Goal: Transaction & Acquisition: Purchase product/service

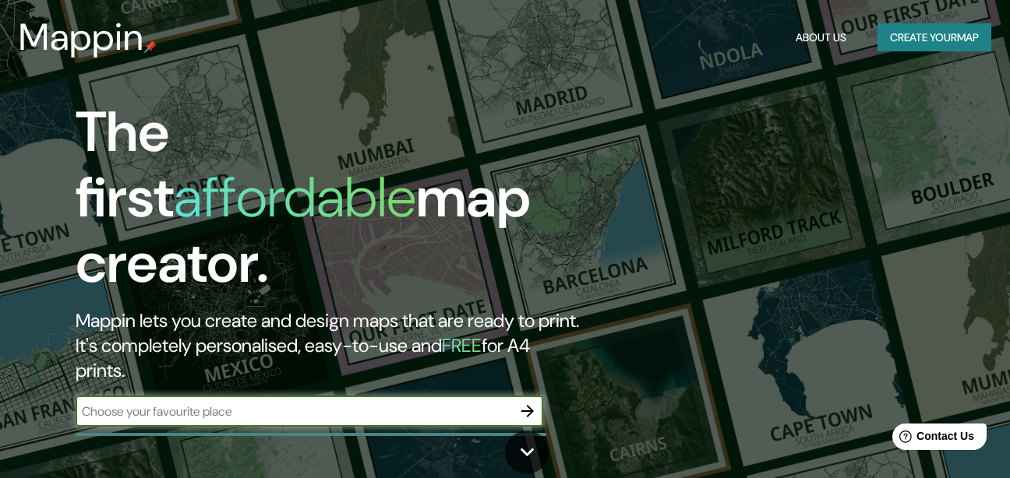
click at [910, 37] on button "Create your map" at bounding box center [934, 37] width 114 height 29
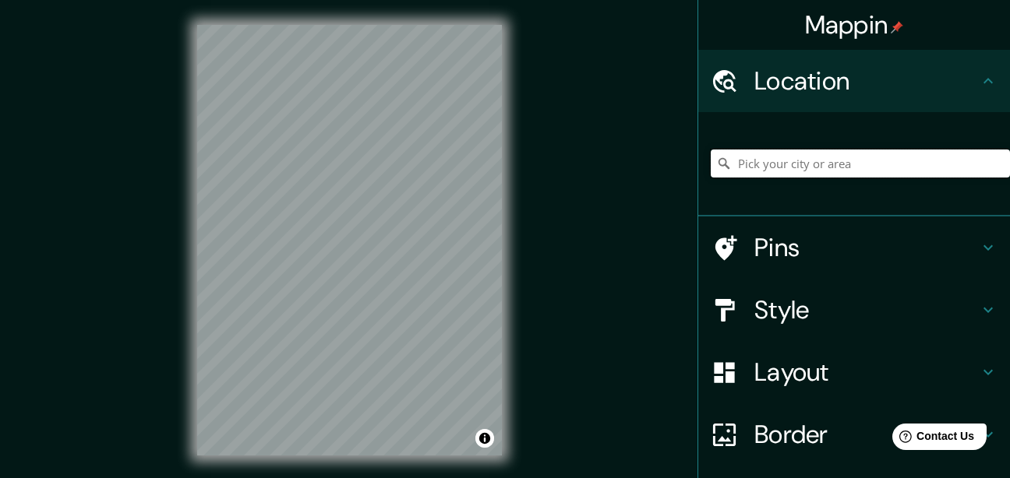
click at [831, 165] on input "Pick your city or area" at bounding box center [860, 164] width 299 height 28
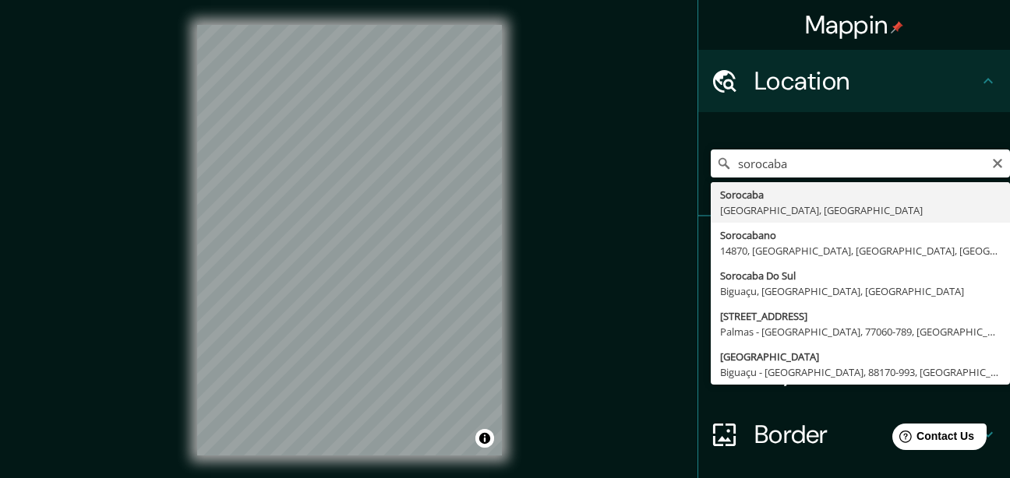
type input "Sorocaba, [GEOGRAPHIC_DATA], [GEOGRAPHIC_DATA]"
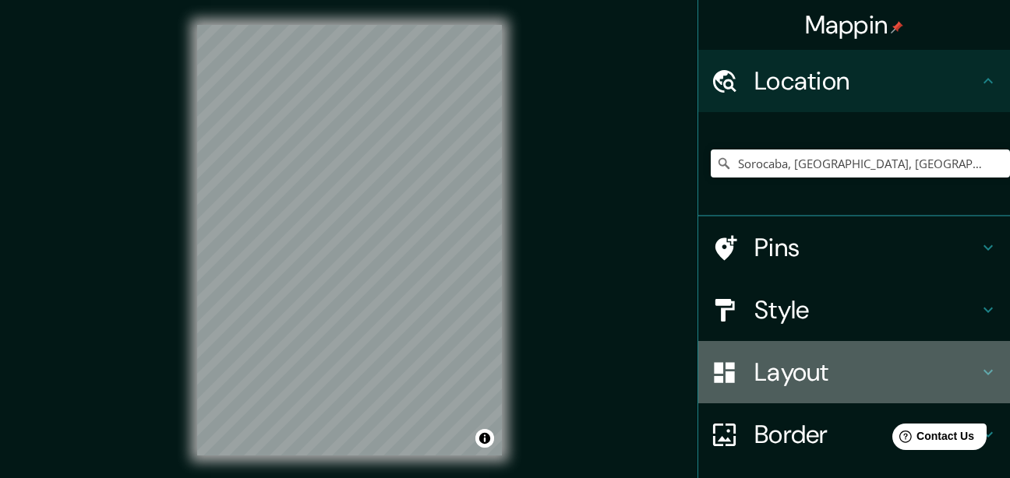
click at [796, 379] on h4 "Layout" at bounding box center [866, 372] width 224 height 31
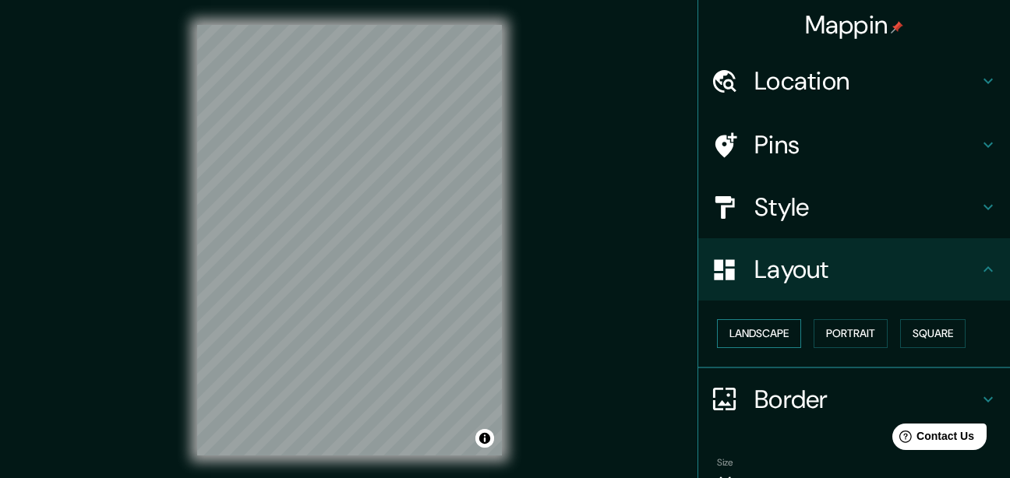
click at [764, 334] on button "Landscape" at bounding box center [759, 333] width 84 height 29
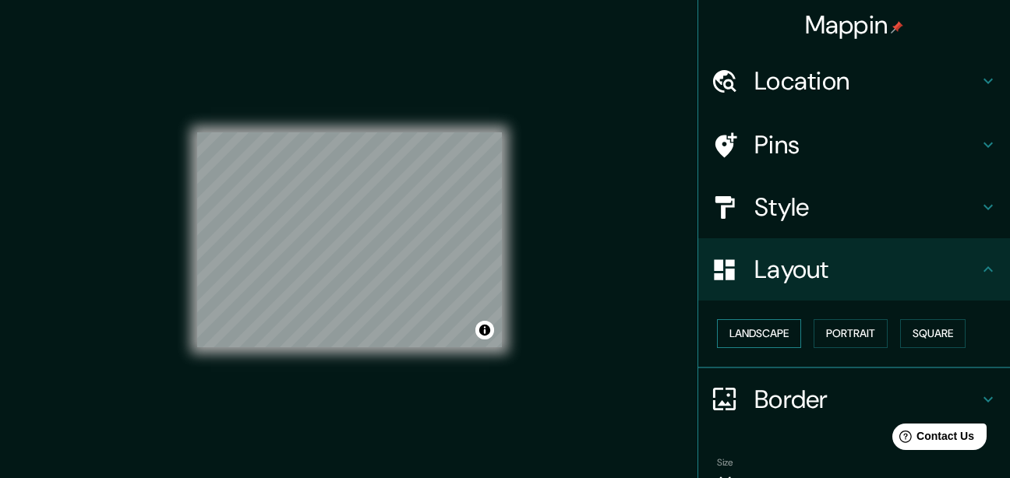
click at [764, 334] on button "Landscape" at bounding box center [759, 333] width 84 height 29
click at [842, 330] on button "Portrait" at bounding box center [850, 333] width 74 height 29
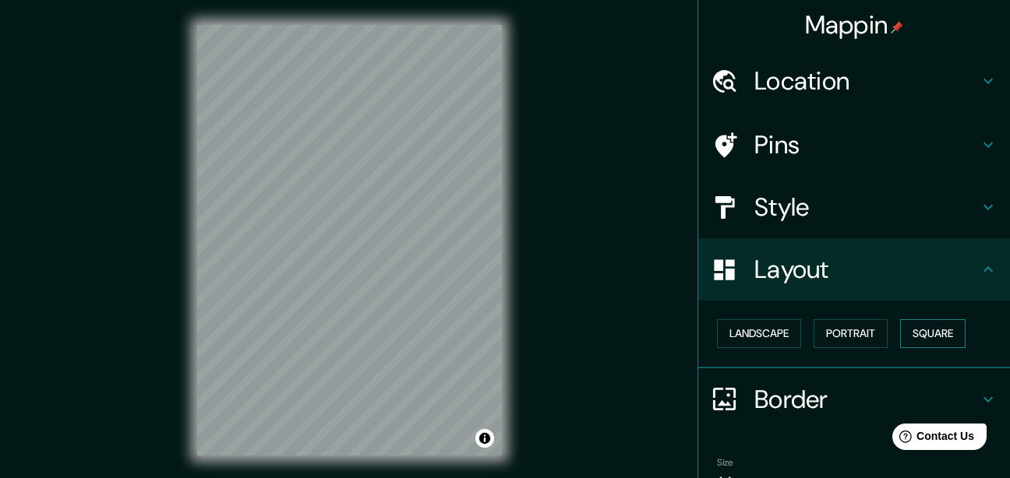
click at [914, 335] on button "Square" at bounding box center [932, 333] width 65 height 29
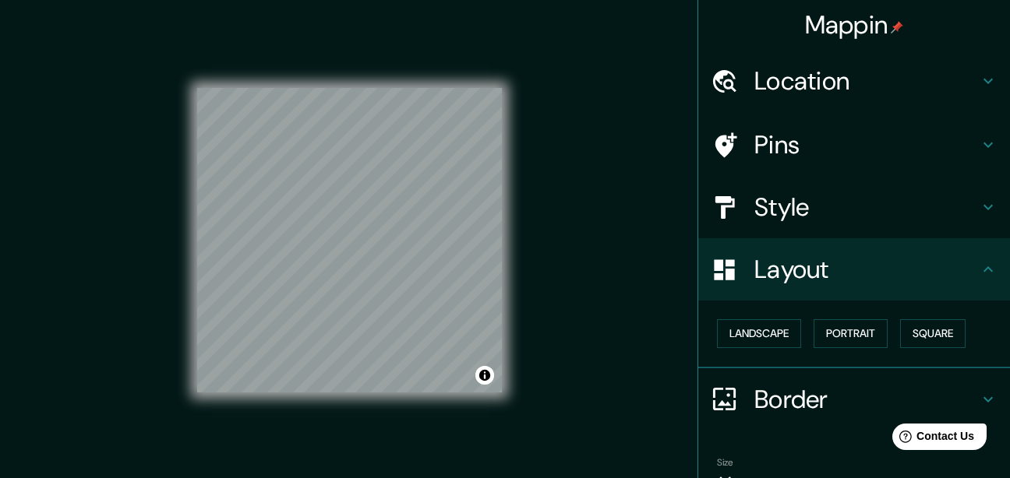
click at [754, 393] on h4 "Border" at bounding box center [866, 399] width 224 height 31
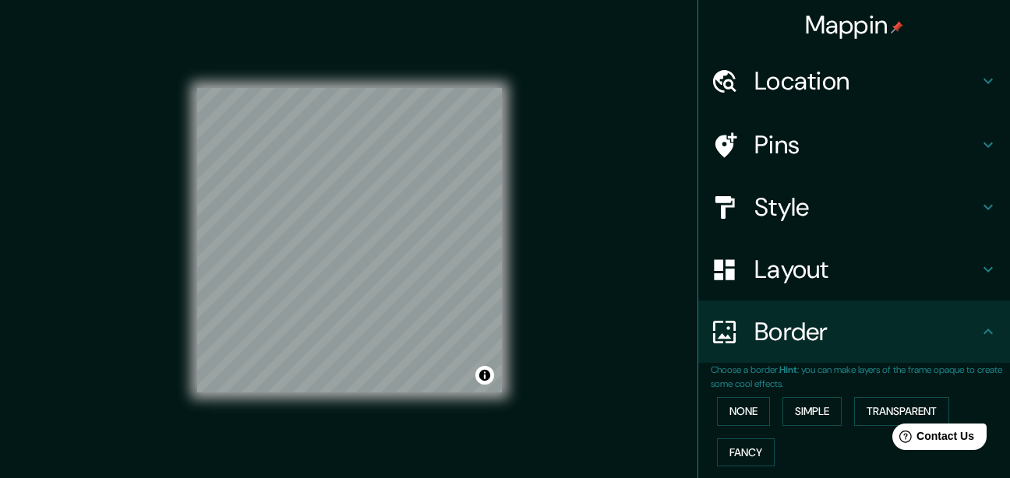
click at [780, 329] on h4 "Border" at bounding box center [866, 331] width 224 height 31
click at [789, 195] on h4 "Style" at bounding box center [866, 207] width 224 height 31
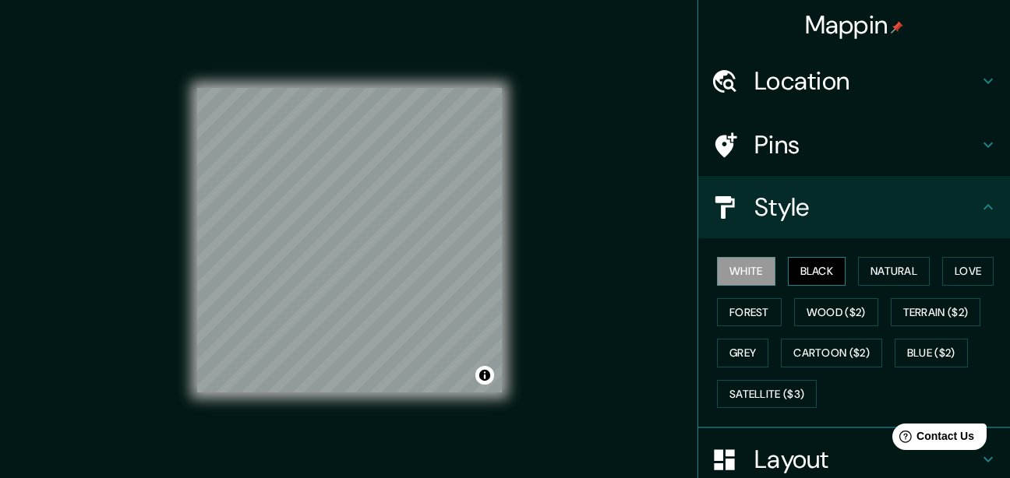
click at [793, 272] on button "Black" at bounding box center [817, 271] width 58 height 29
click at [760, 277] on button "White" at bounding box center [746, 271] width 58 height 29
click at [766, 146] on h4 "Pins" at bounding box center [866, 144] width 224 height 31
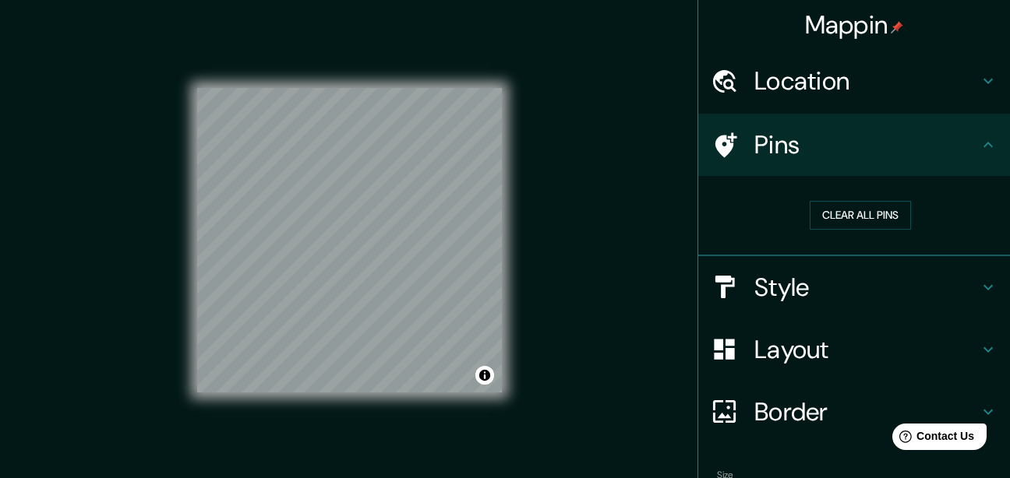
click at [766, 146] on h4 "Pins" at bounding box center [866, 144] width 224 height 31
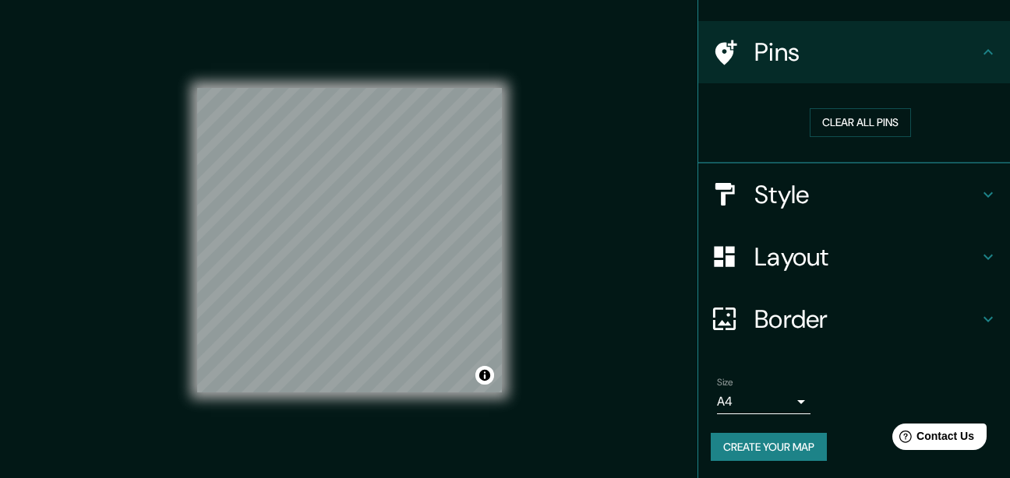
scroll to position [94, 0]
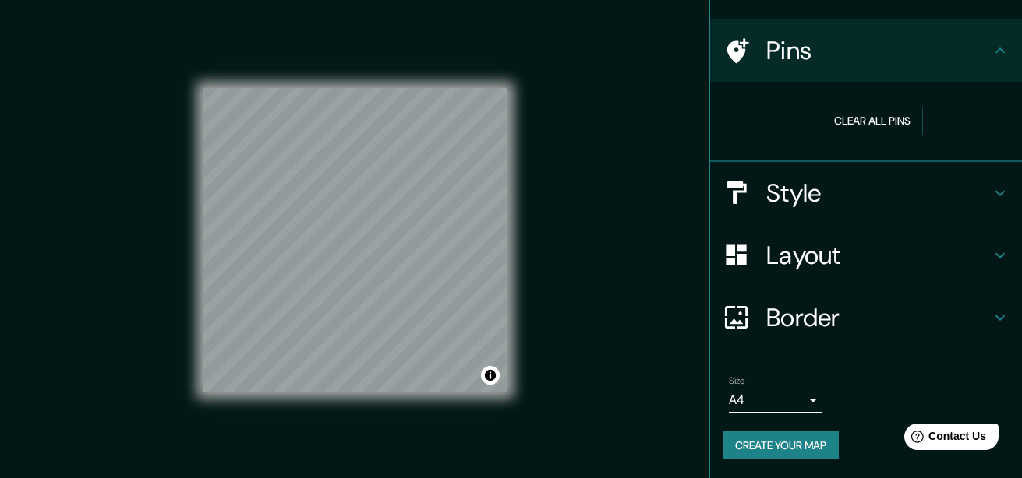
click at [764, 390] on body "Mappin Location Sorocaba, São Paulo, Brasil Pins Clear all pins Style Layout Bo…" at bounding box center [511, 239] width 1022 height 478
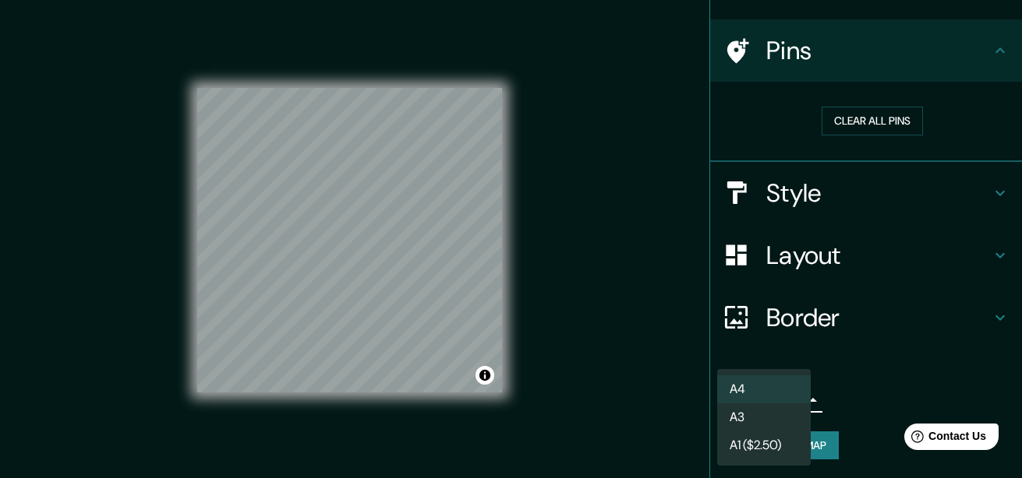
click at [765, 412] on li "A3" at bounding box center [764, 418] width 94 height 28
type input "a4"
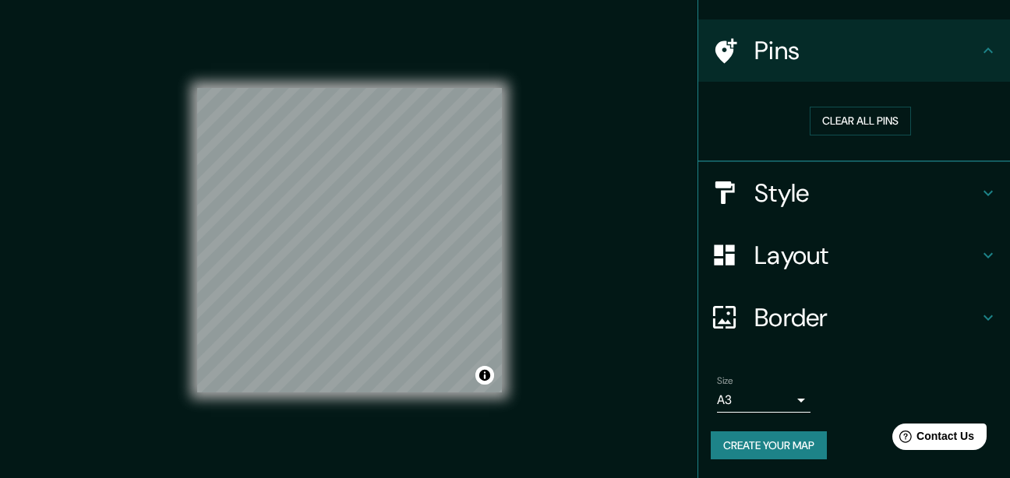
click at [781, 446] on button "Create your map" at bounding box center [769, 446] width 116 height 29
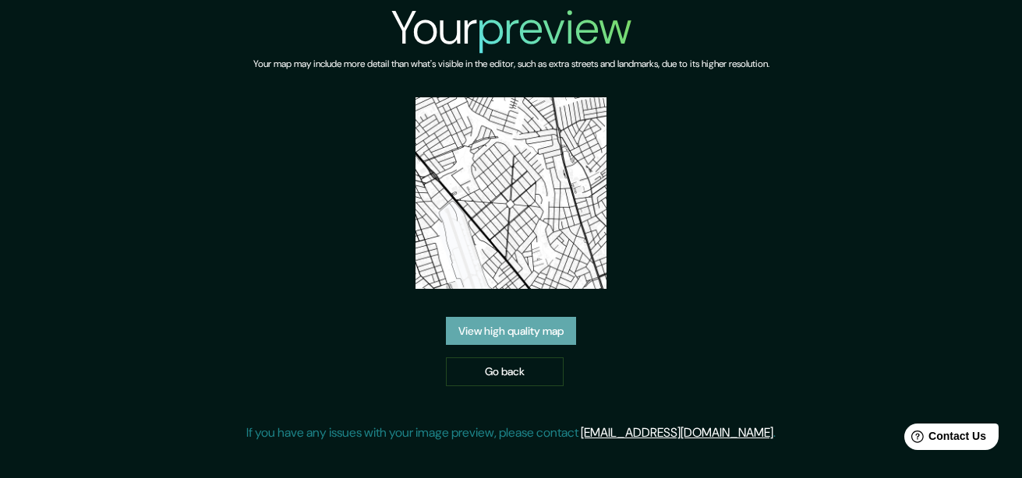
click at [552, 323] on link "View high quality map" at bounding box center [511, 331] width 130 height 29
click at [531, 358] on link "Go back" at bounding box center [505, 372] width 118 height 29
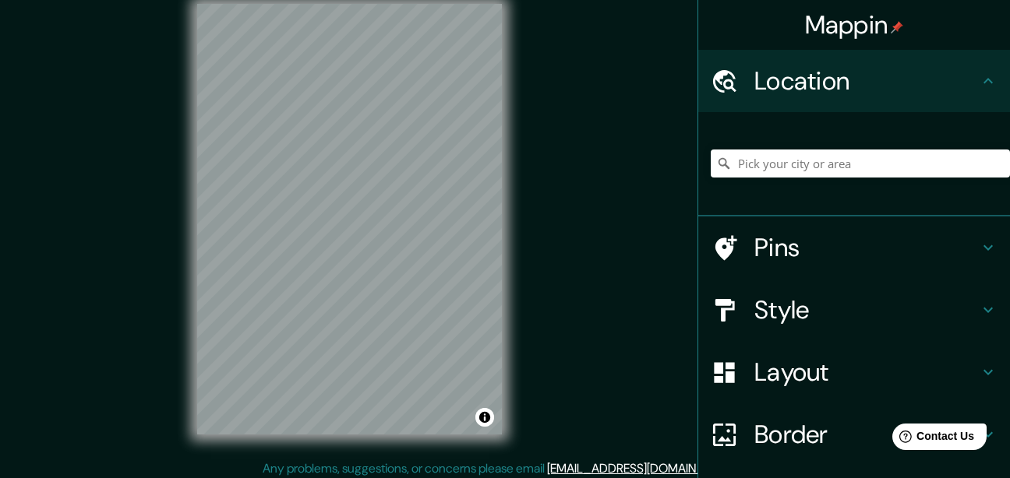
scroll to position [27, 0]
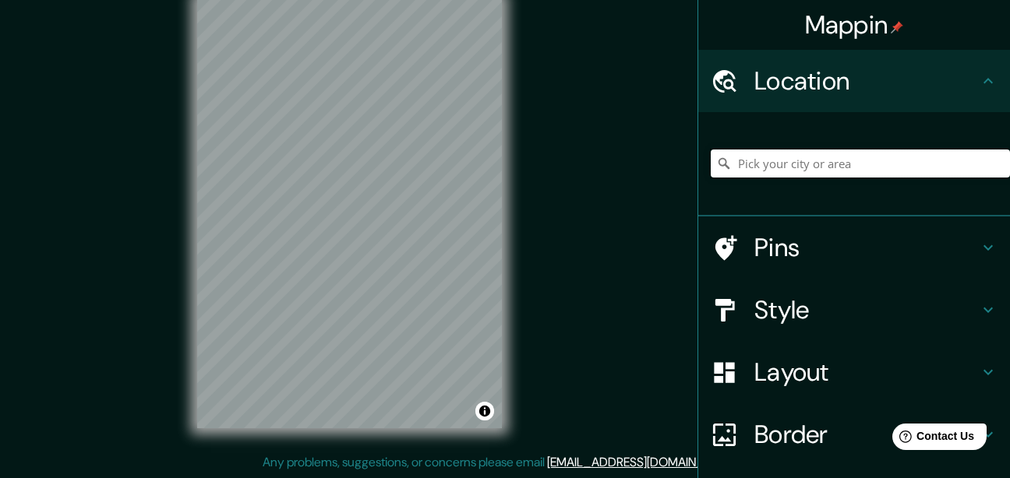
click at [812, 159] on input "Pick your city or area" at bounding box center [860, 164] width 299 height 28
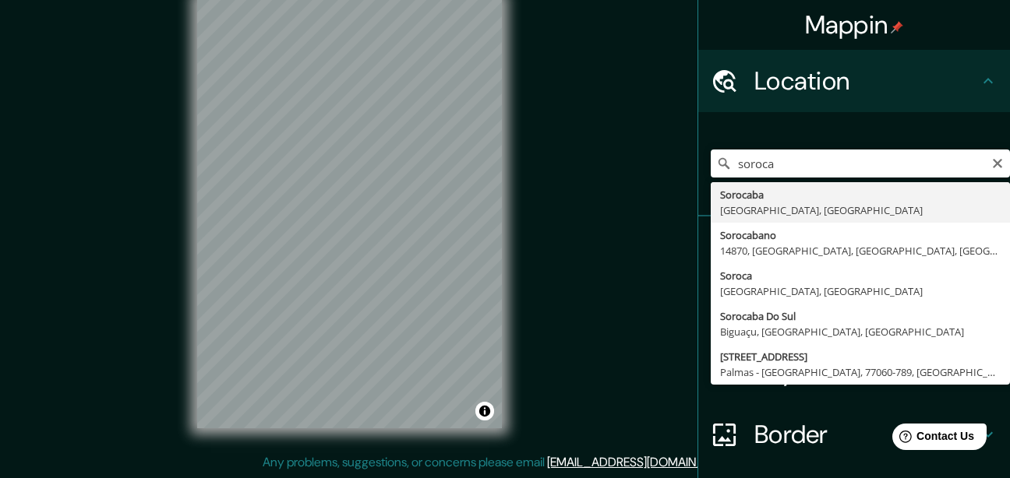
type input "Sorocaba, [GEOGRAPHIC_DATA], [GEOGRAPHIC_DATA]"
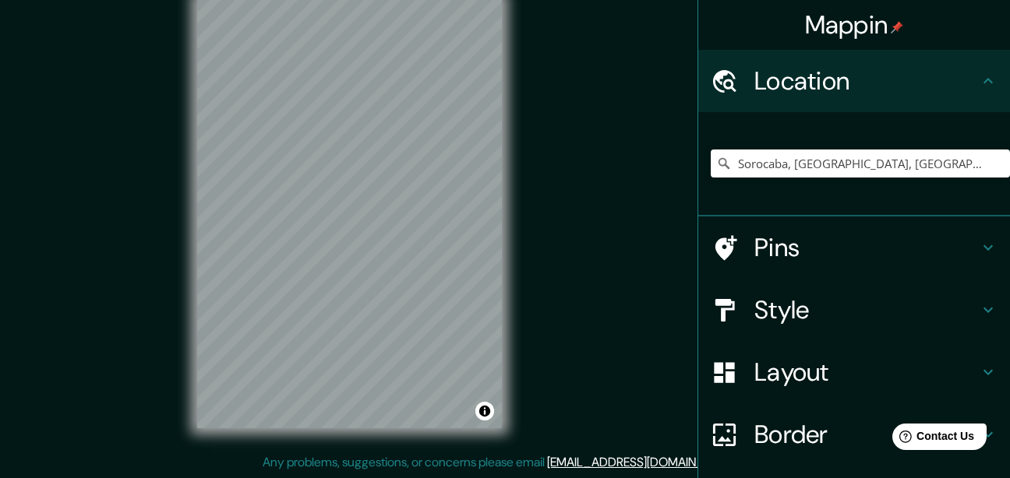
click at [754, 304] on h4 "Style" at bounding box center [866, 310] width 224 height 31
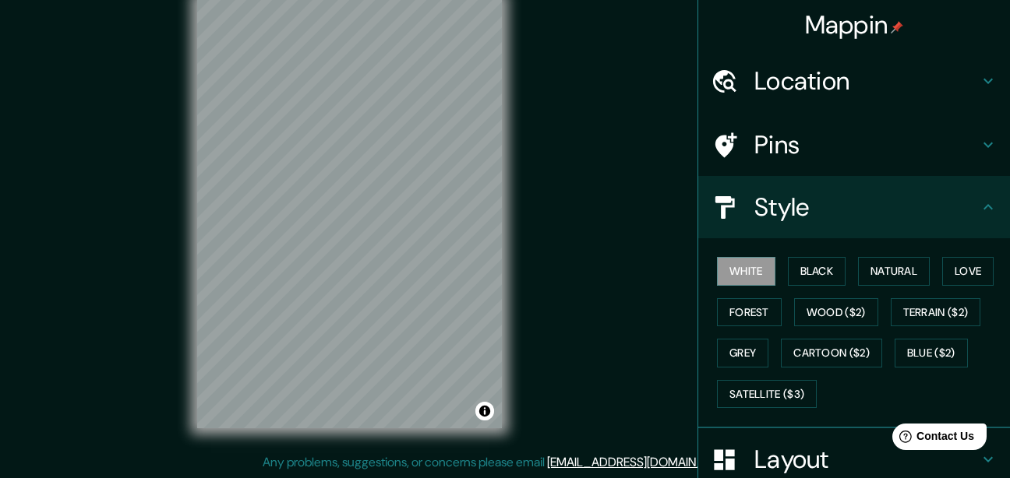
click at [817, 254] on div "White Black Natural Love Forest Wood ($2) Terrain ($2) Grey Cartoon ($2) Blue (…" at bounding box center [860, 333] width 299 height 164
click at [814, 259] on button "Black" at bounding box center [817, 271] width 58 height 29
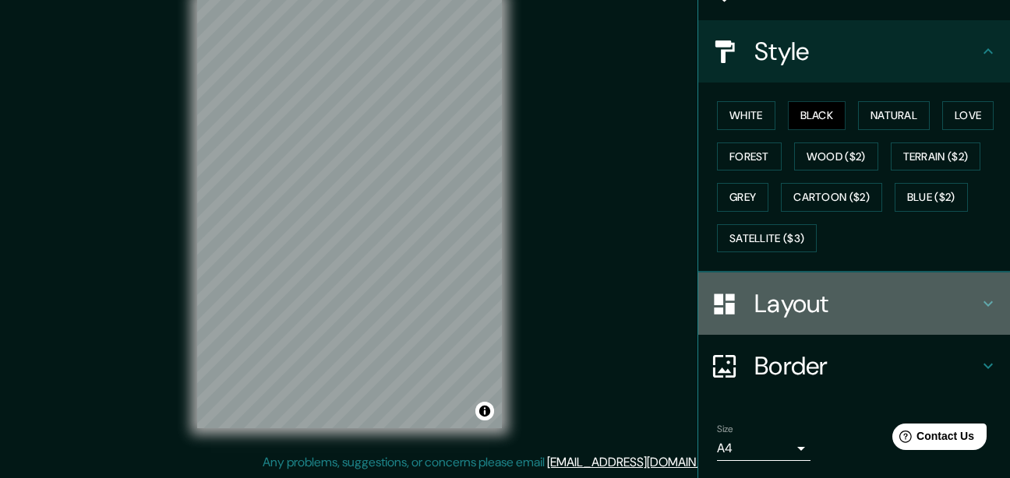
click at [804, 306] on h4 "Layout" at bounding box center [866, 303] width 224 height 31
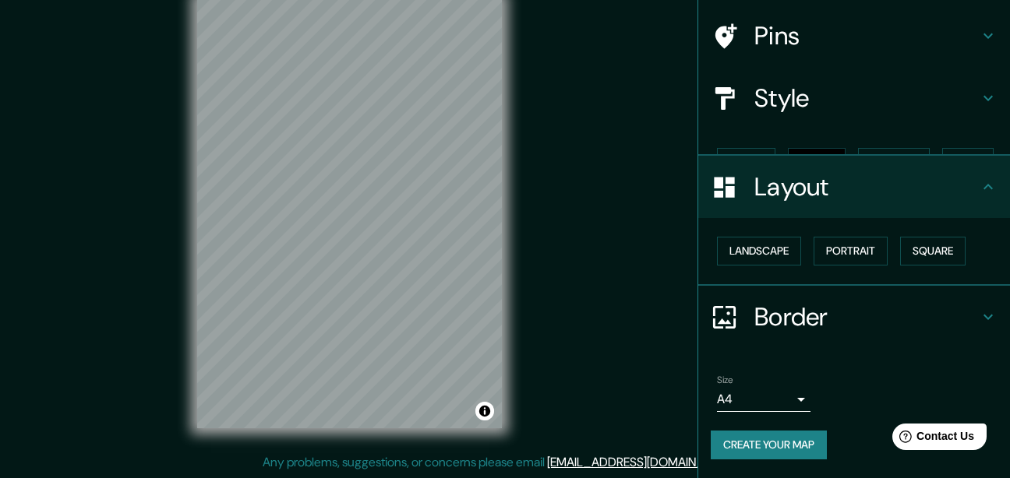
scroll to position [82, 0]
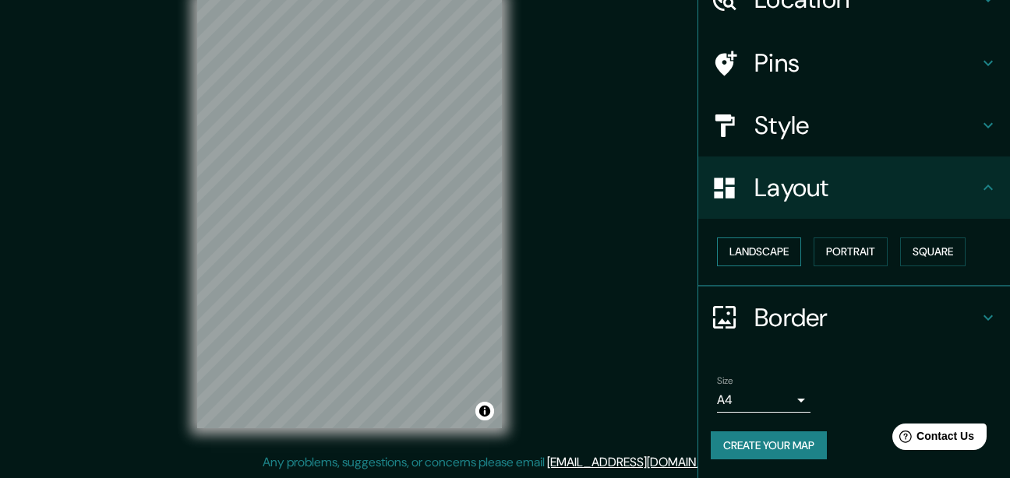
click at [766, 245] on button "Landscape" at bounding box center [759, 252] width 84 height 29
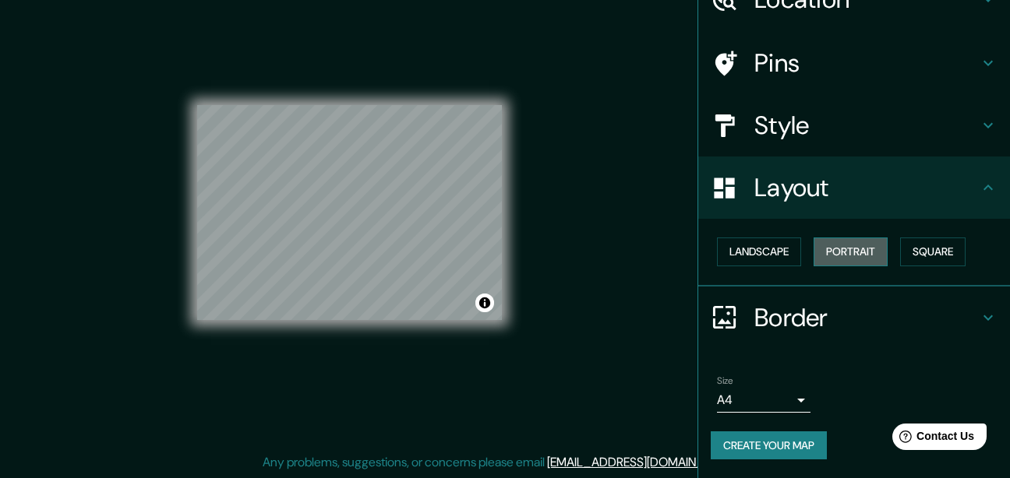
click at [830, 251] on button "Portrait" at bounding box center [850, 252] width 74 height 29
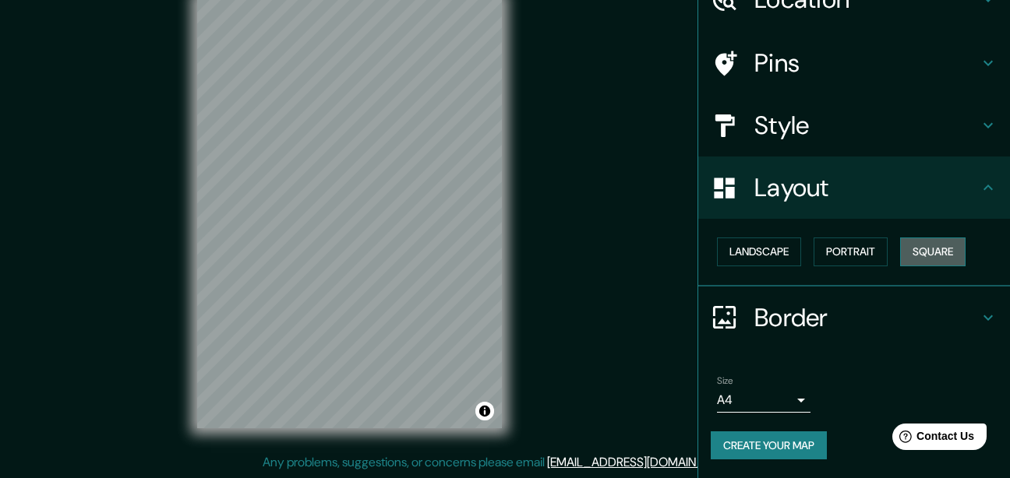
click at [936, 256] on button "Square" at bounding box center [932, 252] width 65 height 29
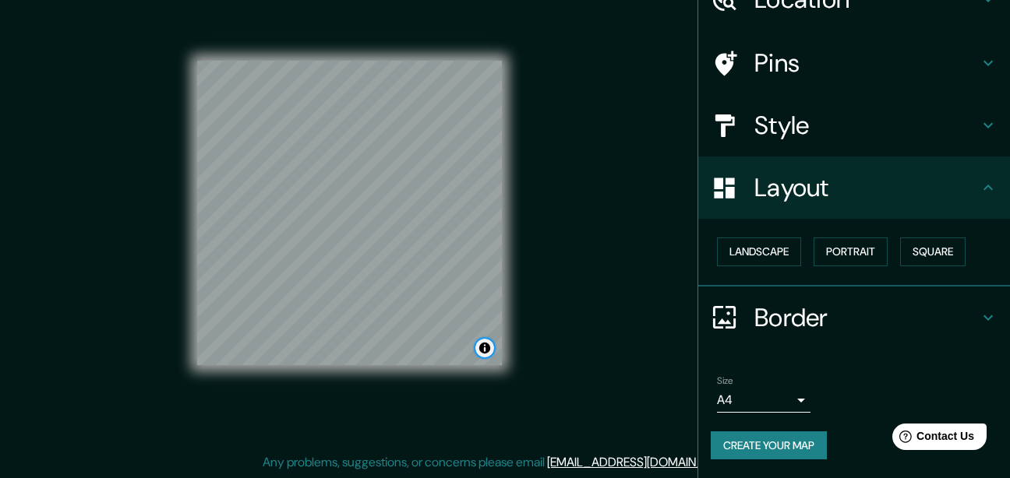
click at [483, 343] on button "Toggle attribution" at bounding box center [484, 348] width 19 height 19
click at [485, 341] on button "Toggle attribution" at bounding box center [484, 348] width 19 height 19
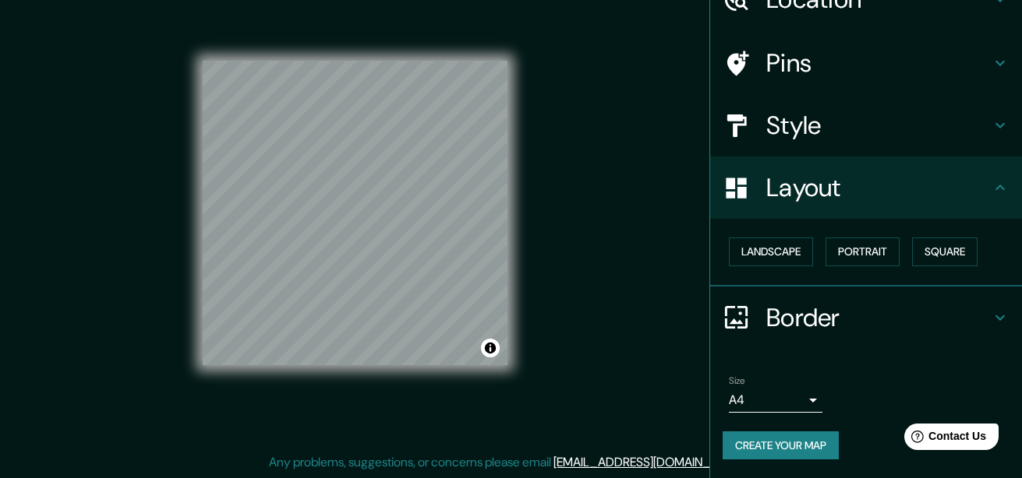
click at [757, 400] on body "Mappin Location [GEOGRAPHIC_DATA], [GEOGRAPHIC_DATA], [GEOGRAPHIC_DATA] Pins St…" at bounding box center [511, 212] width 1022 height 478
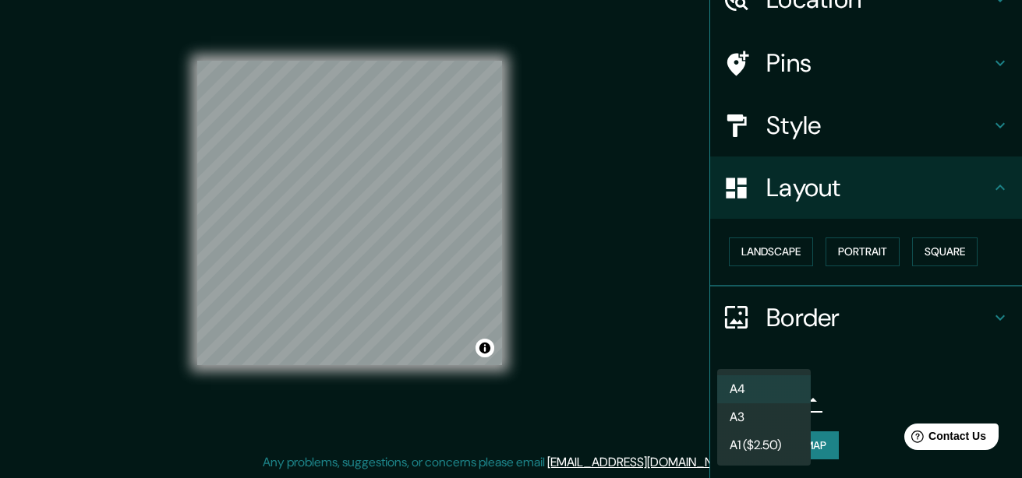
click at [766, 418] on li "A3" at bounding box center [764, 418] width 94 height 28
type input "a4"
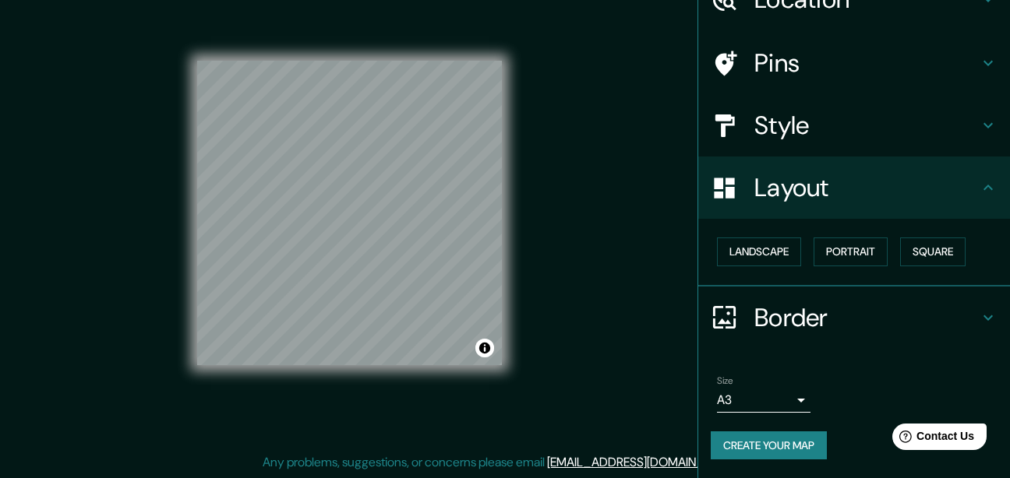
click at [516, 292] on div "© Mapbox © OpenStreetMap Improve this map" at bounding box center [349, 213] width 355 height 481
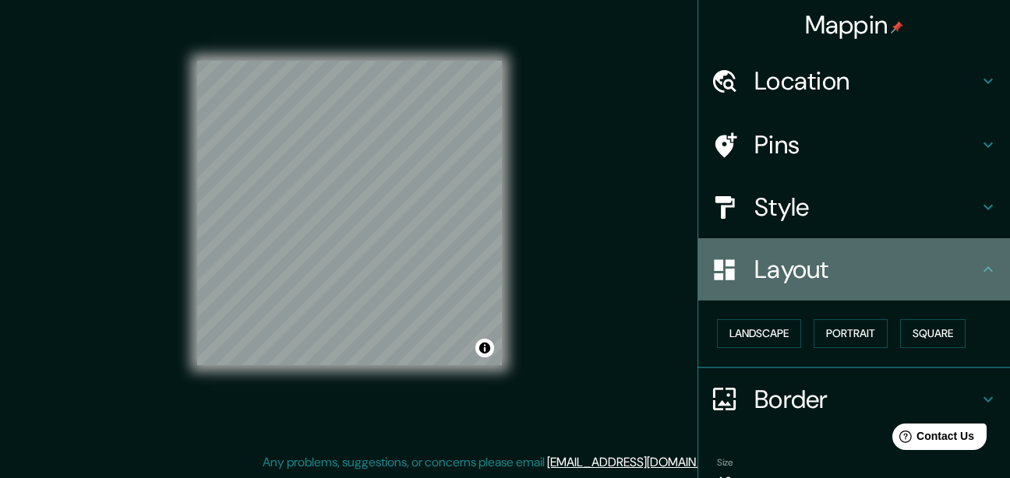
click at [803, 271] on h4 "Layout" at bounding box center [866, 269] width 224 height 31
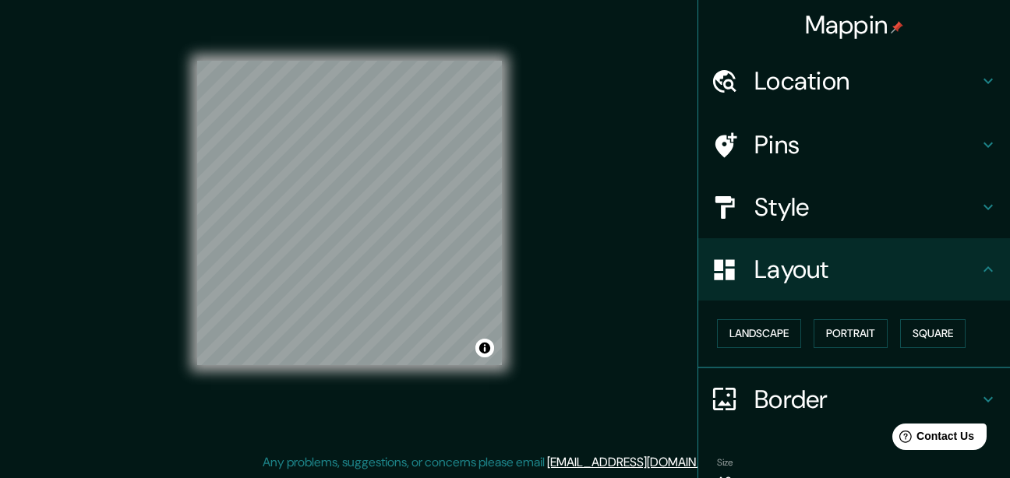
click at [768, 285] on h4 "Layout" at bounding box center [866, 269] width 224 height 31
click at [771, 326] on button "Landscape" at bounding box center [759, 333] width 84 height 29
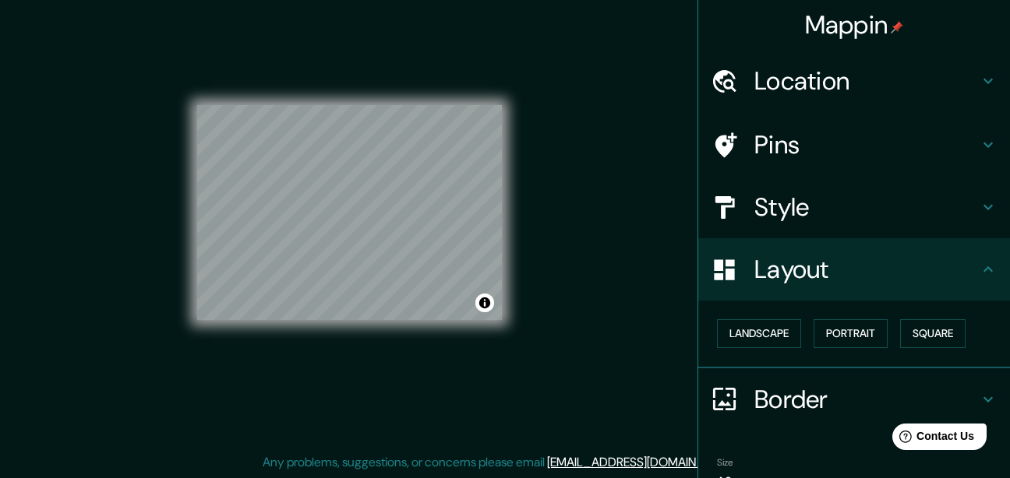
click at [832, 215] on h4 "Style" at bounding box center [866, 207] width 224 height 31
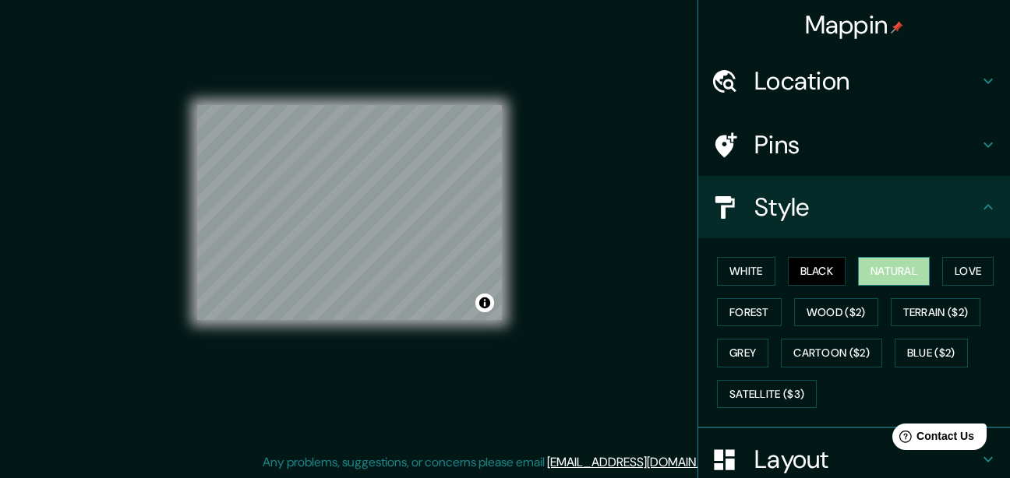
click at [894, 267] on button "Natural" at bounding box center [894, 271] width 72 height 29
click at [968, 273] on button "Love" at bounding box center [967, 271] width 51 height 29
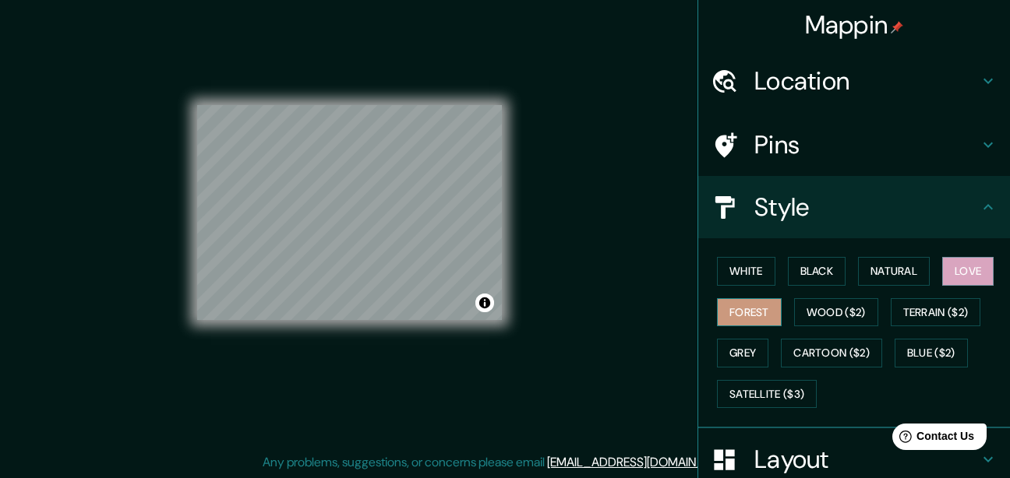
click at [749, 309] on button "Forest" at bounding box center [749, 312] width 65 height 29
click at [749, 278] on button "White" at bounding box center [746, 271] width 58 height 29
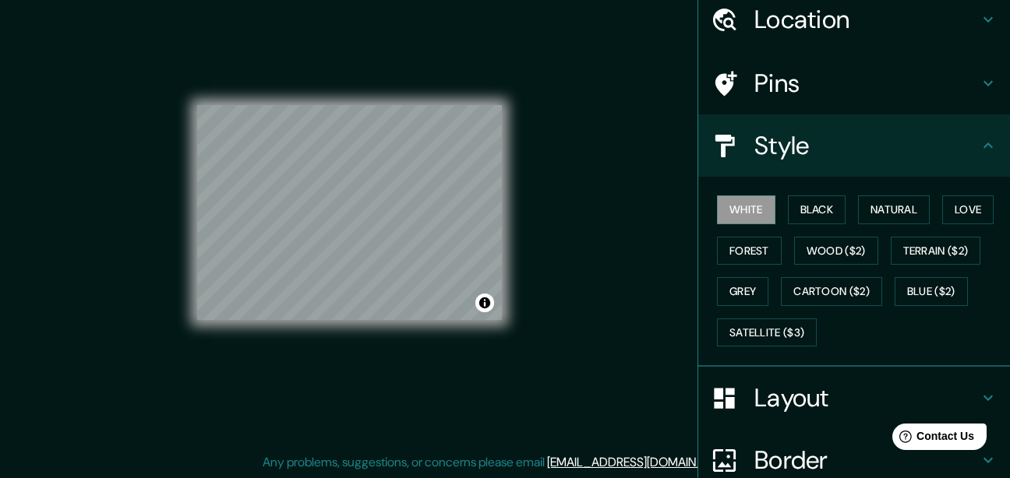
scroll to position [205, 0]
